Goal: Information Seeking & Learning: Understand process/instructions

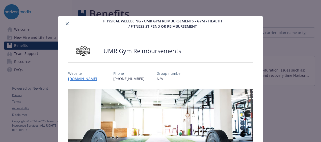
click at [66, 24] on icon "close" at bounding box center [67, 23] width 3 height 3
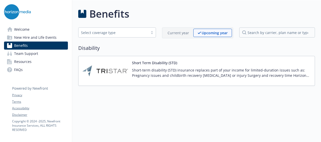
click at [54, 45] on link "Benefits" at bounding box center [36, 46] width 64 height 8
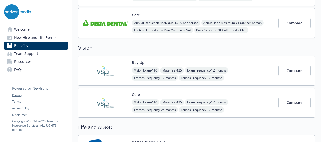
scroll to position [253, 0]
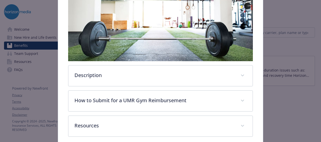
scroll to position [116, 0]
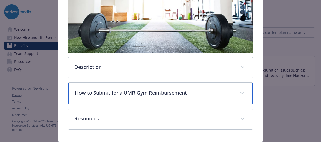
click at [96, 93] on p "How to Submit for a UMR Gym Reimbursement" at bounding box center [154, 93] width 159 height 8
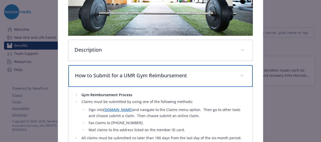
scroll to position [141, 0]
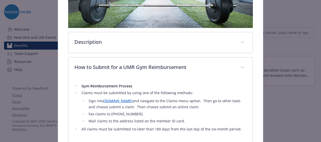
click at [111, 99] on link "[DOMAIN_NAME]" at bounding box center [118, 101] width 29 height 5
click at [109, 99] on link "[DOMAIN_NAME]" at bounding box center [118, 101] width 29 height 5
